Goal: Obtain resource: Download file/media

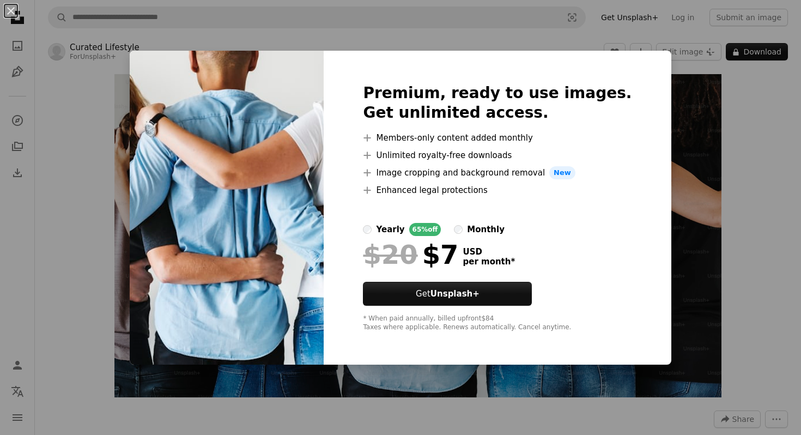
click at [676, 86] on div "An X shape Premium, ready to use images. Get unlimited access. A plus sign Memb…" at bounding box center [400, 217] width 801 height 435
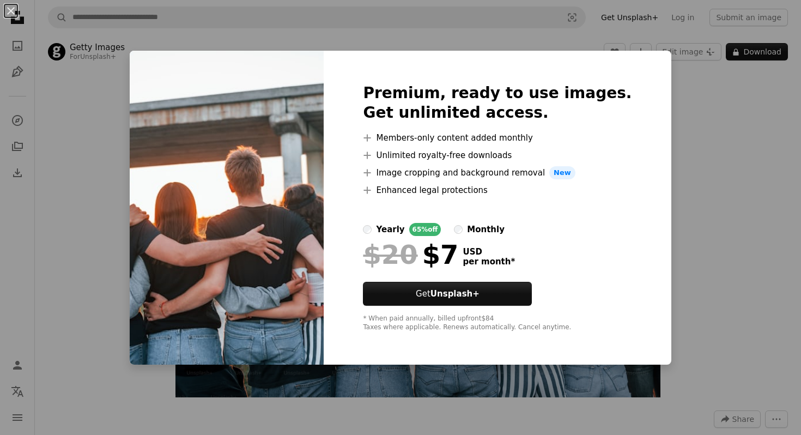
click at [656, 78] on div "An X shape Premium, ready to use images. Get unlimited access. A plus sign Memb…" at bounding box center [400, 217] width 801 height 435
